Goal: Information Seeking & Learning: Learn about a topic

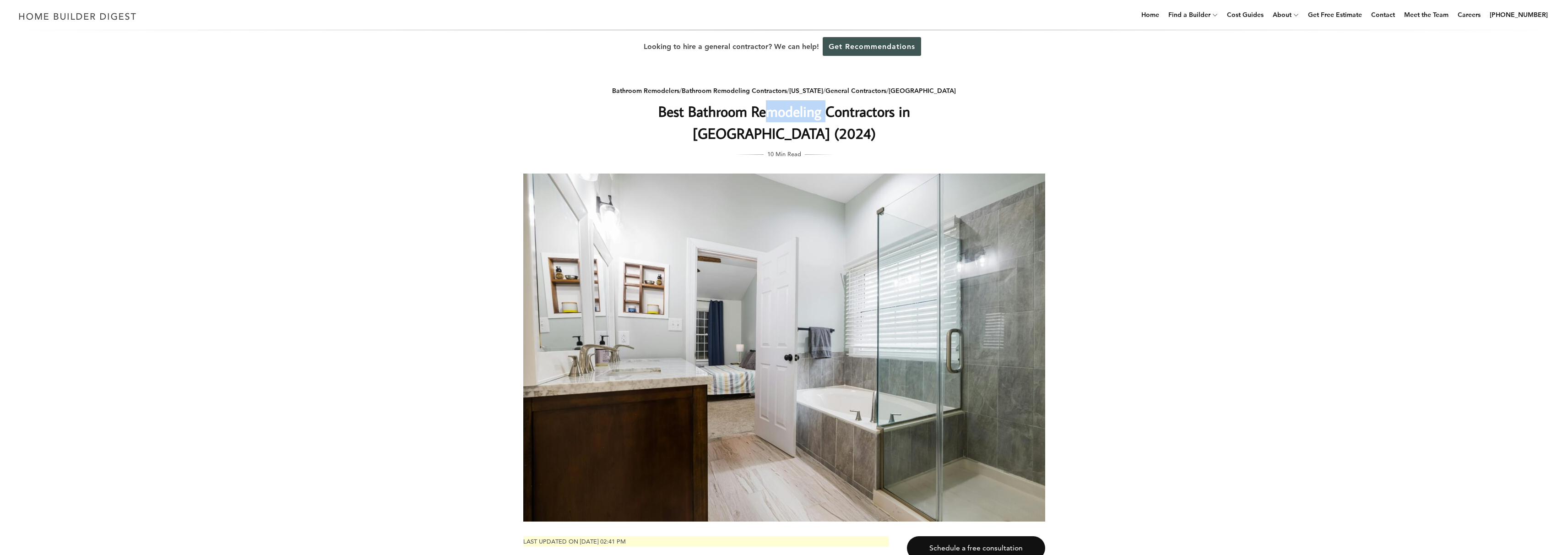
drag, startPoint x: 716, startPoint y: 112, endPoint x: 774, endPoint y: 114, distance: 58.0
click at [774, 112] on h1 "Best Bathroom Remodeling Contractors in [GEOGRAPHIC_DATA] (2024)" at bounding box center [784, 122] width 366 height 44
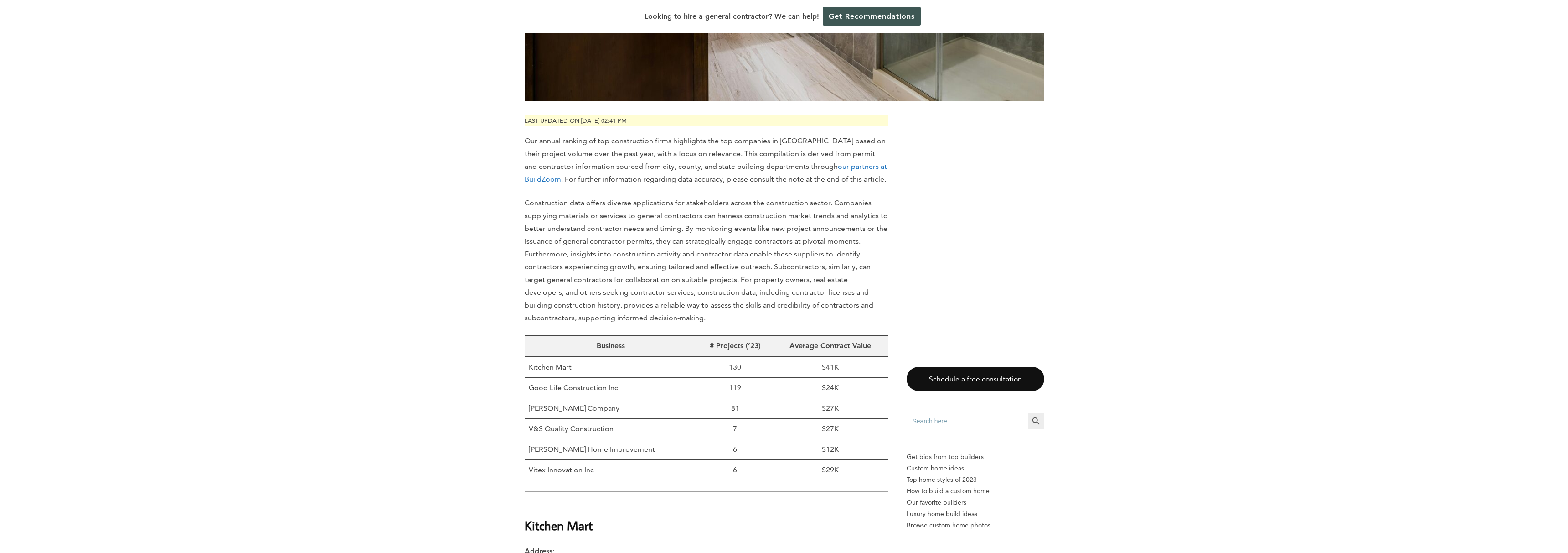
scroll to position [481, 0]
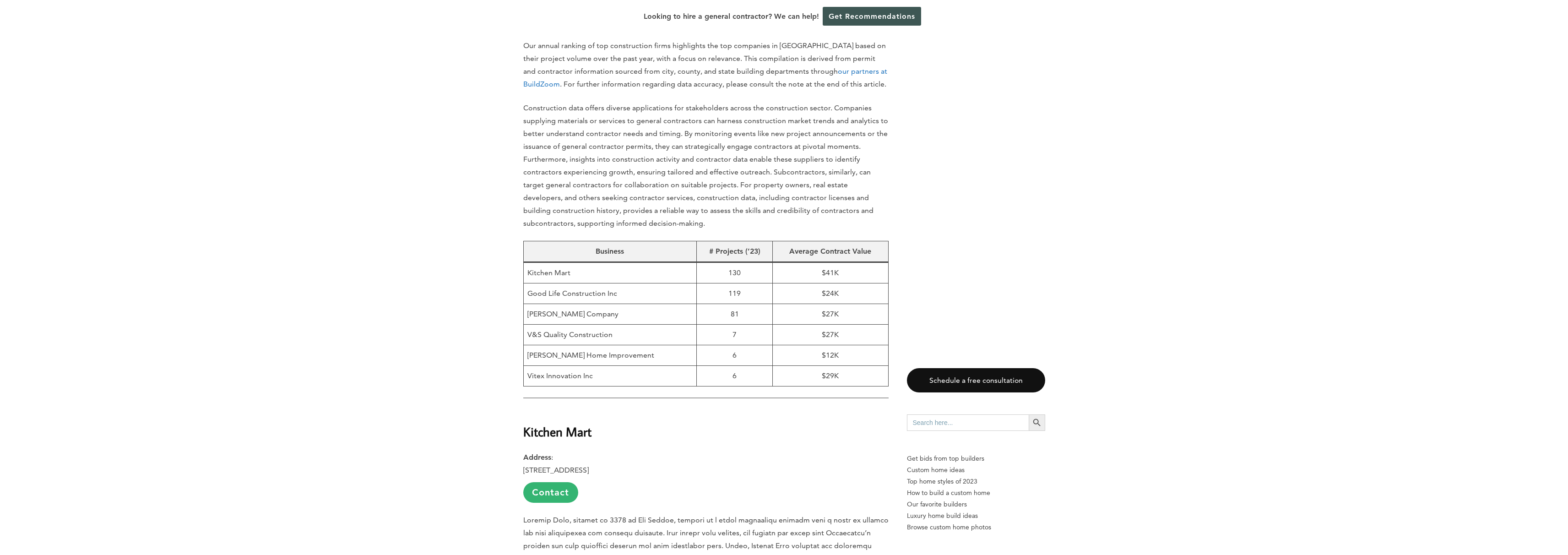
drag, startPoint x: 592, startPoint y: 348, endPoint x: 526, endPoint y: 295, distance: 84.6
click at [526, 295] on tbody "Kitchen Mart 130 $41K Good Life Construction Inc 119 $24K [PERSON_NAME] Company…" at bounding box center [705, 324] width 365 height 124
click at [735, 304] on td "81" at bounding box center [735, 314] width 76 height 21
drag, startPoint x: 819, startPoint y: 287, endPoint x: 849, endPoint y: 359, distance: 78.0
click at [849, 359] on tbody "Kitchen Mart 130 $41K Good Life Construction Inc 119 $24K [PERSON_NAME] Company…" at bounding box center [705, 324] width 365 height 124
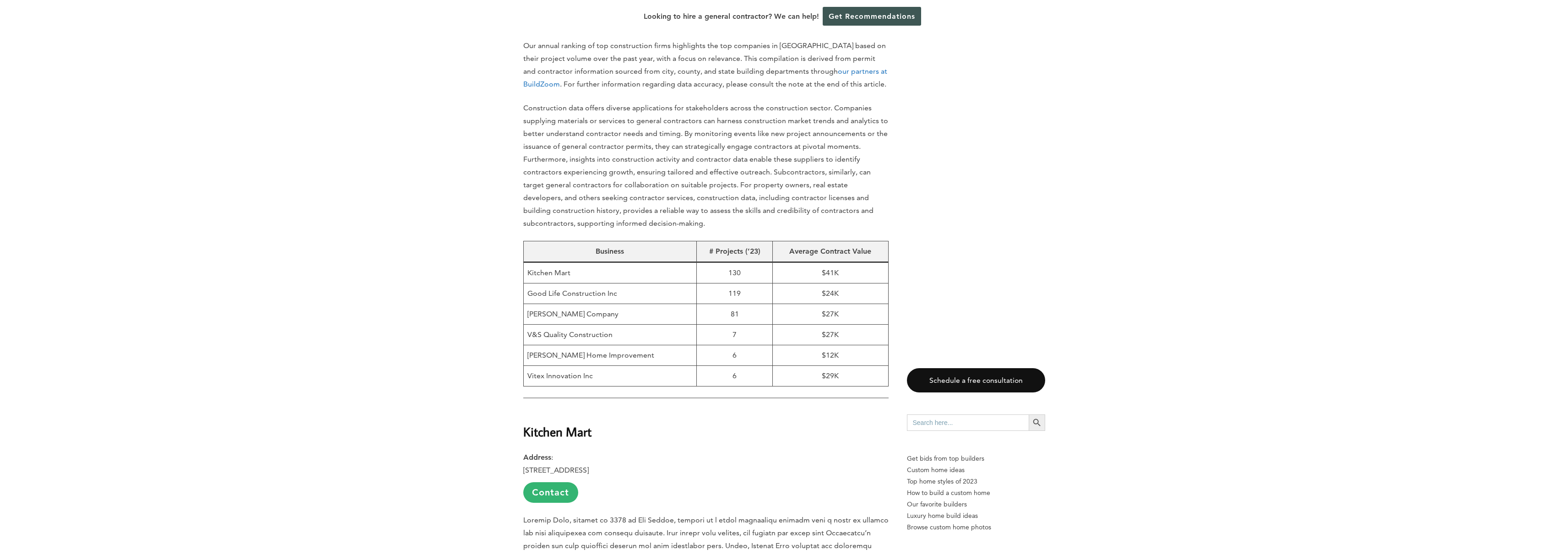
click at [850, 366] on td "$29K" at bounding box center [830, 376] width 116 height 21
click at [821, 262] on td "$41K" at bounding box center [830, 273] width 116 height 21
